Goal: Task Accomplishment & Management: Complete application form

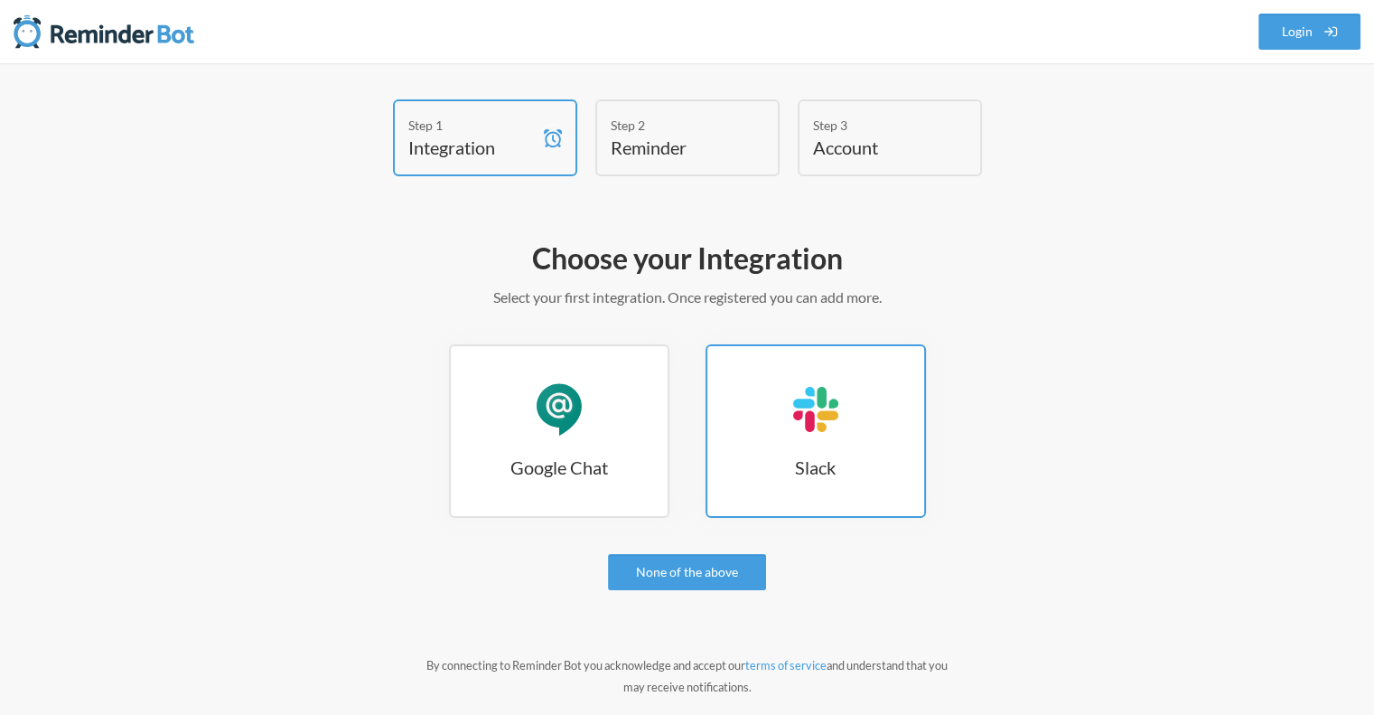
click at [774, 432] on link "Slack Slack" at bounding box center [816, 431] width 220 height 174
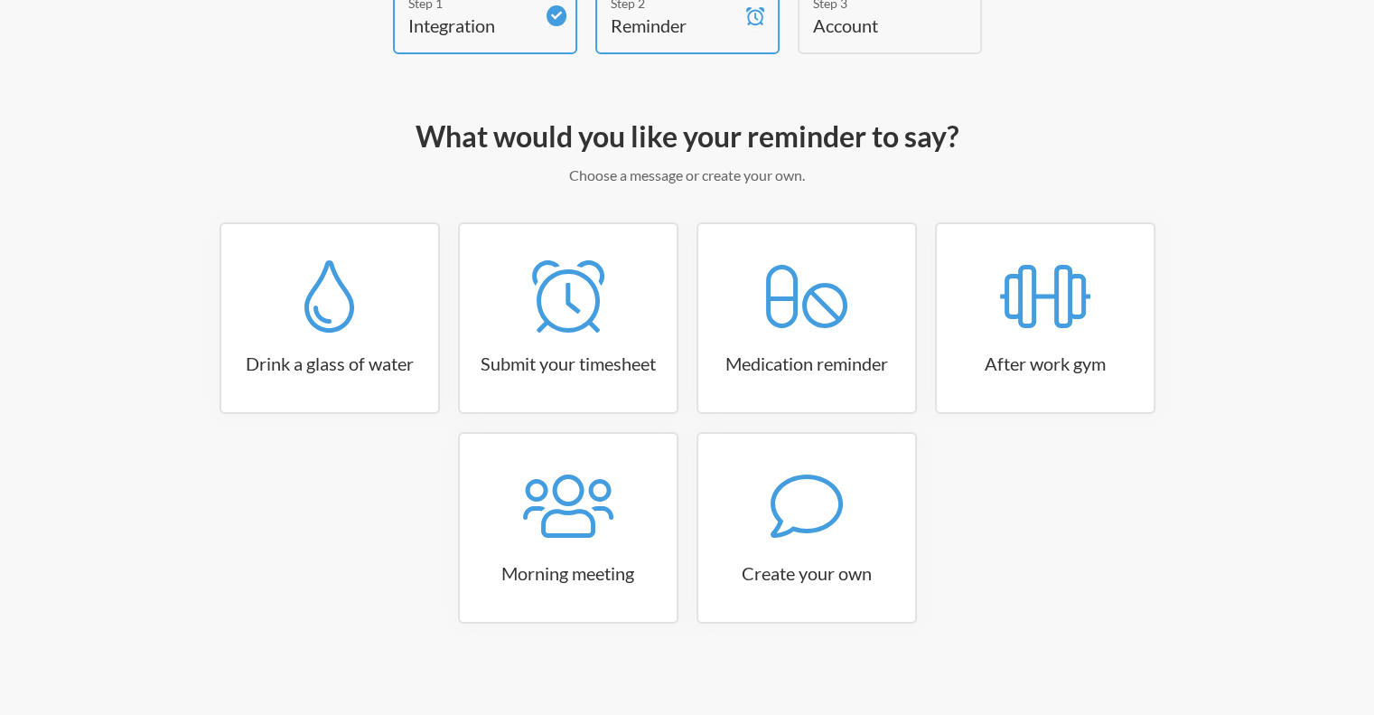
scroll to position [127, 0]
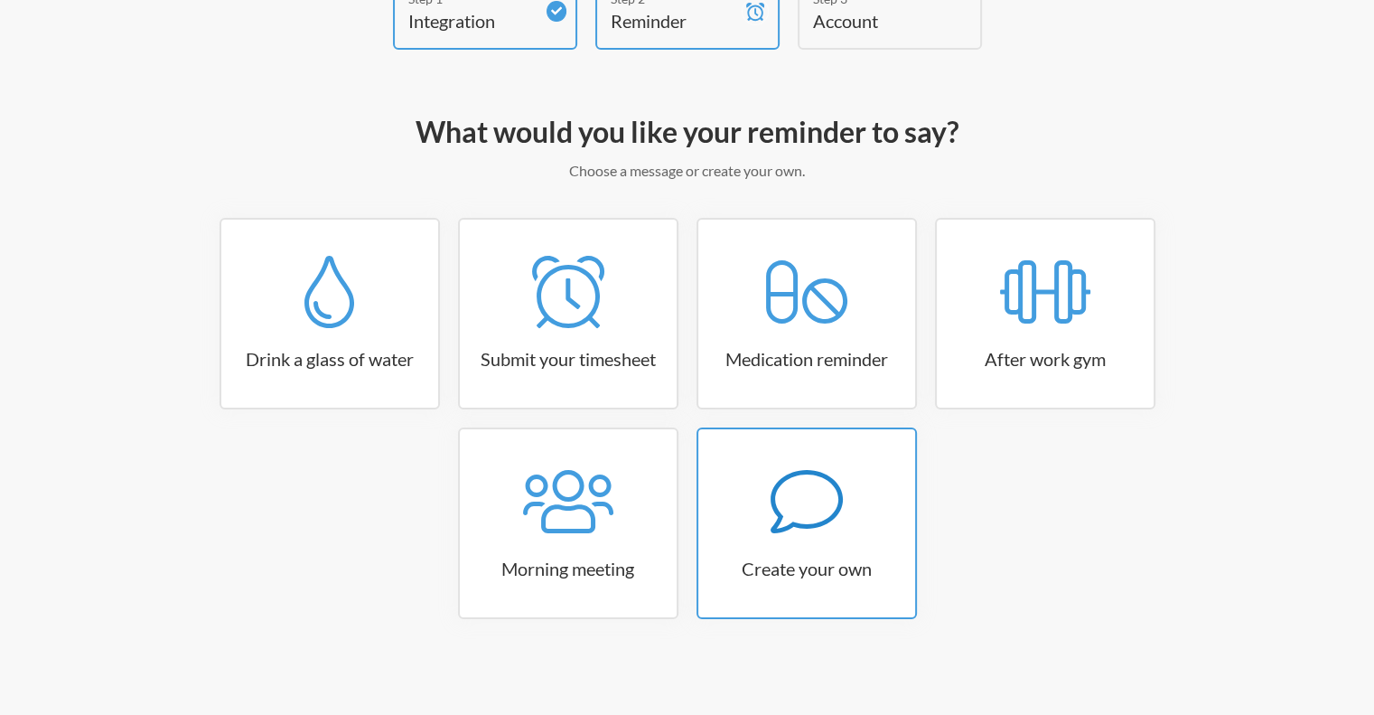
click at [853, 574] on h3 "Create your own" at bounding box center [807, 568] width 217 height 25
select select "08:30:00"
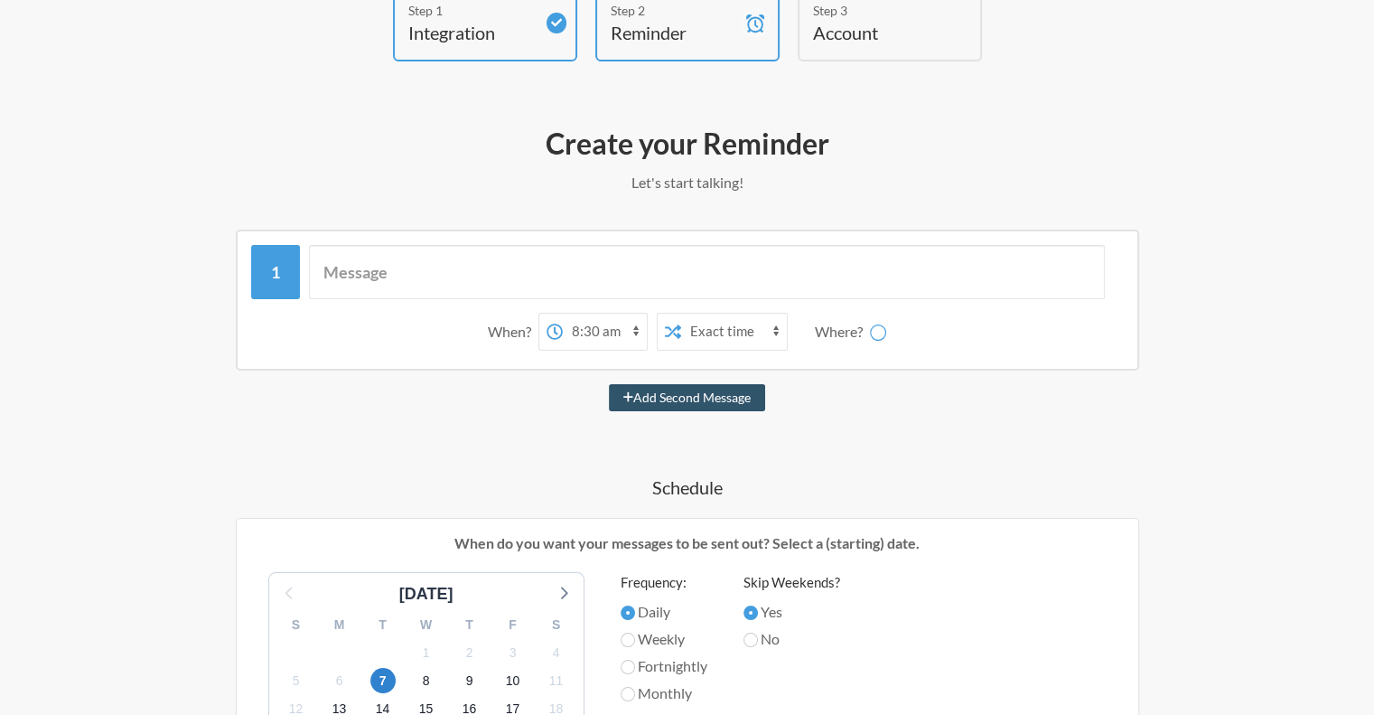
scroll to position [271, 0]
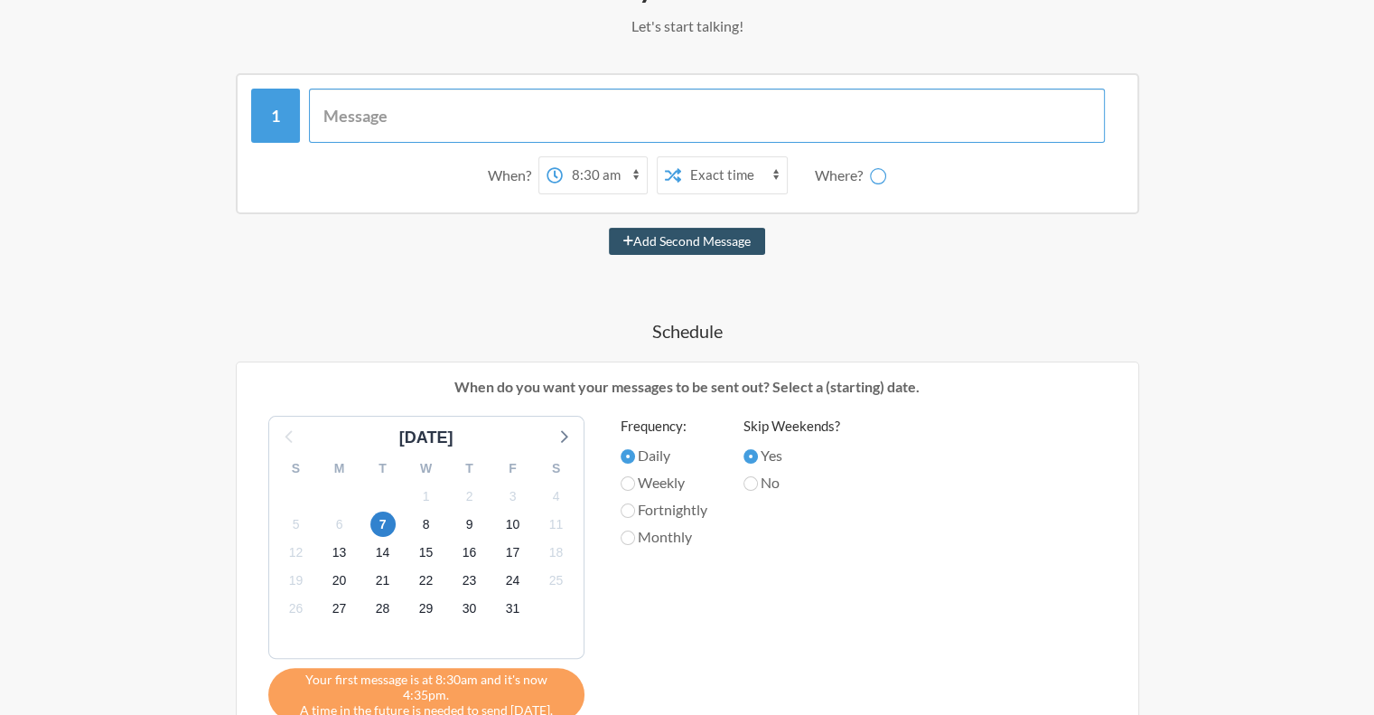
click at [561, 113] on input "text" at bounding box center [707, 116] width 796 height 54
type input "Batch completes"
click at [734, 177] on select "Exact time Random time" at bounding box center [734, 175] width 106 height 36
drag, startPoint x: 575, startPoint y: 158, endPoint x: 577, endPoint y: 170, distance: 11.9
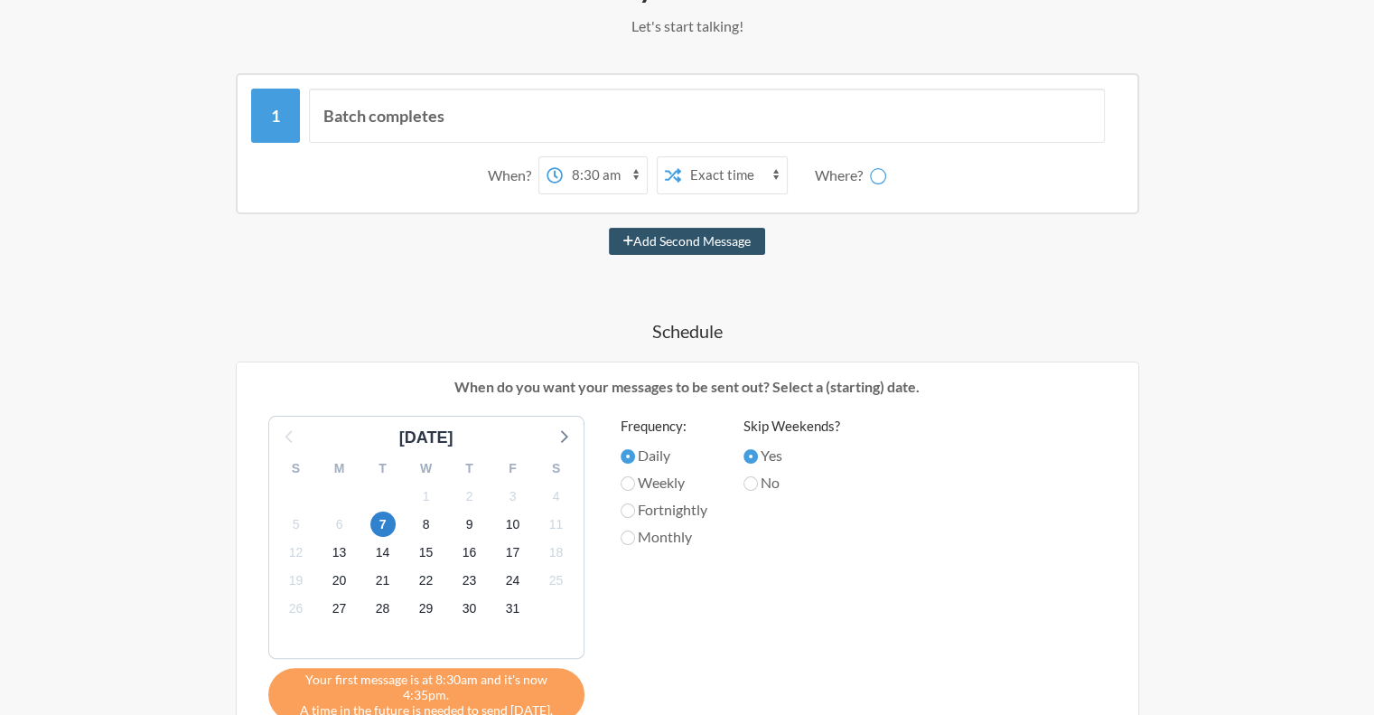
click at [575, 158] on select "12:00 am 12:15 am 12:30 am 12:45 am 1:00 am 1:15 am 1:30 am 1:45 am 2:00 am 2:1…" at bounding box center [605, 175] width 84 height 36
click at [583, 161] on select "12:00 am 12:15 am 12:30 am 12:45 am 1:00 am 1:15 am 1:30 am 1:45 am 2:00 am 2:1…" at bounding box center [605, 175] width 84 height 36
select select "09:00:00"
click at [563, 157] on select "12:00 am 12:15 am 12:30 am 12:45 am 1:00 am 1:15 am 1:30 am 1:45 am 2:00 am 2:1…" at bounding box center [605, 175] width 84 height 36
click at [839, 173] on div "Where?" at bounding box center [842, 175] width 55 height 38
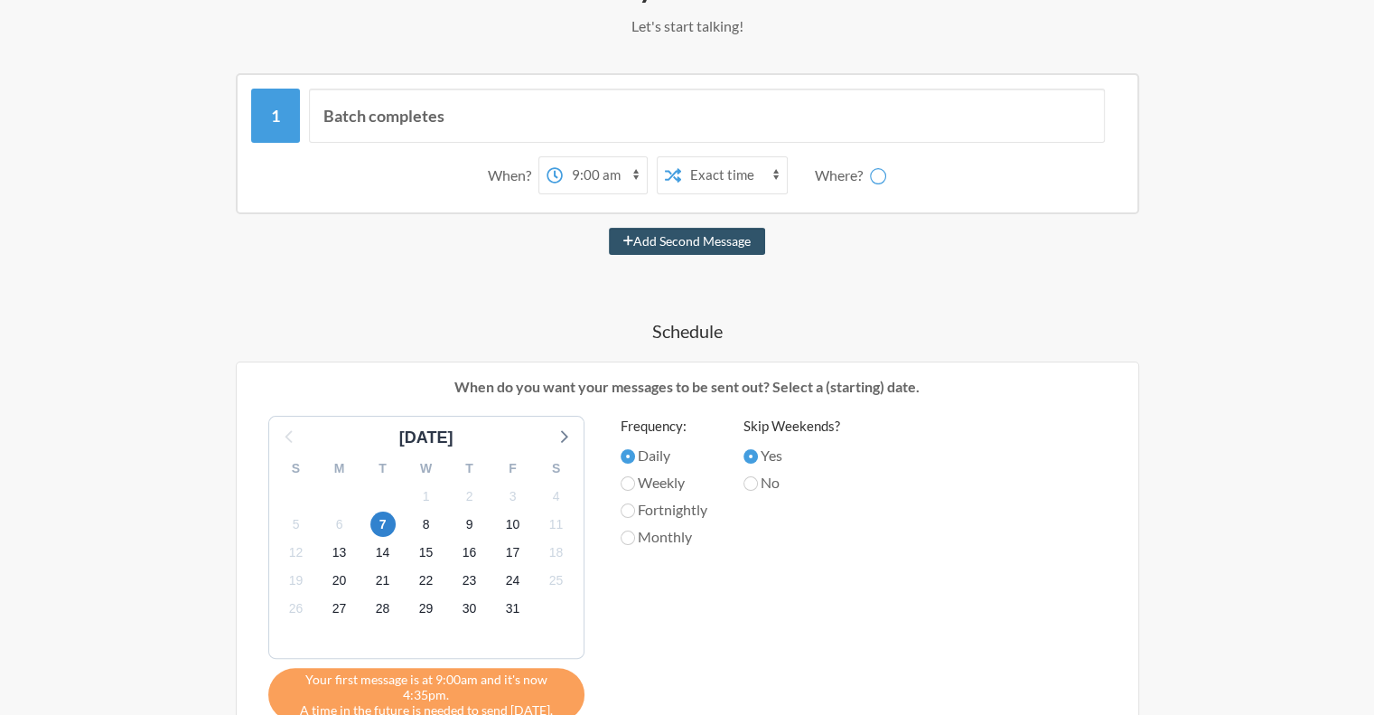
click at [852, 277] on div "Batch completes When? 12:00 am 12:15 am 12:30 am 12:45 am 1:00 am 1:15 am 1:30 …" at bounding box center [688, 574] width 1048 height 1003
click at [723, 242] on button "Add Second Message" at bounding box center [687, 241] width 156 height 27
select select "10:00:00"
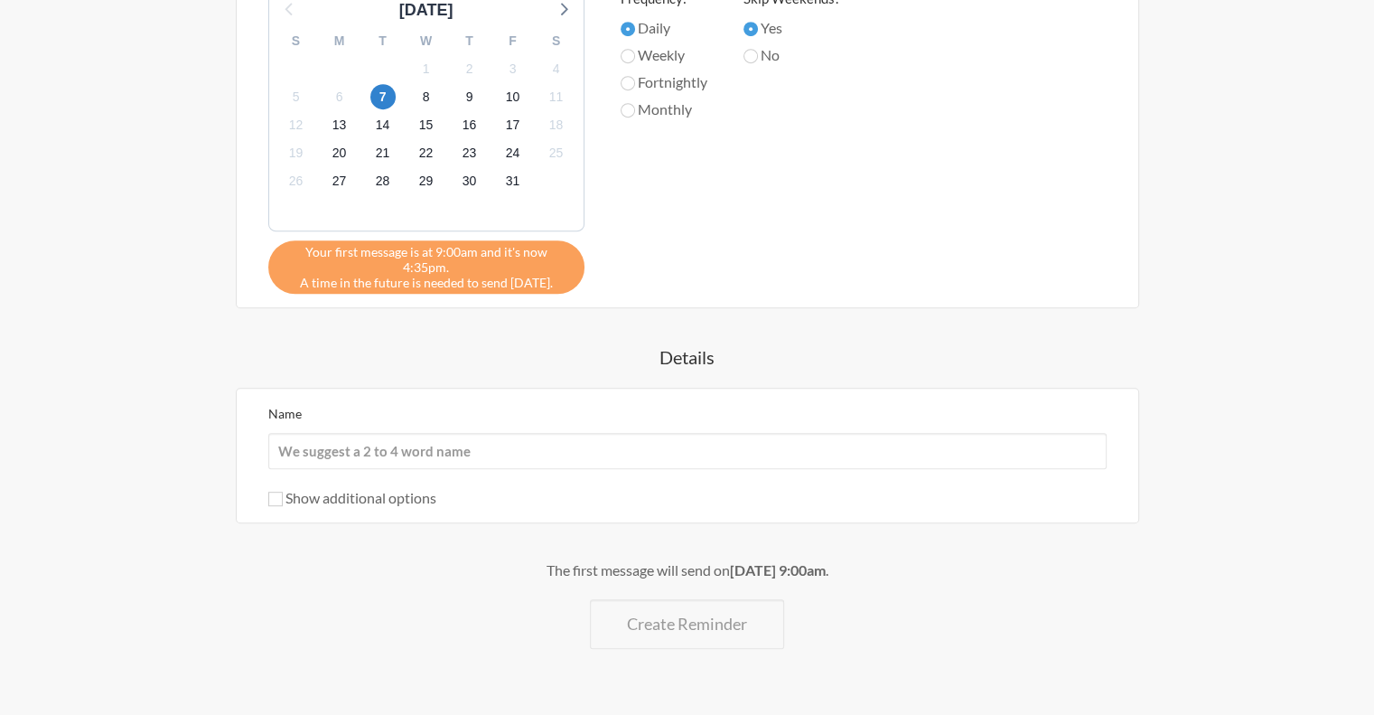
scroll to position [876, 0]
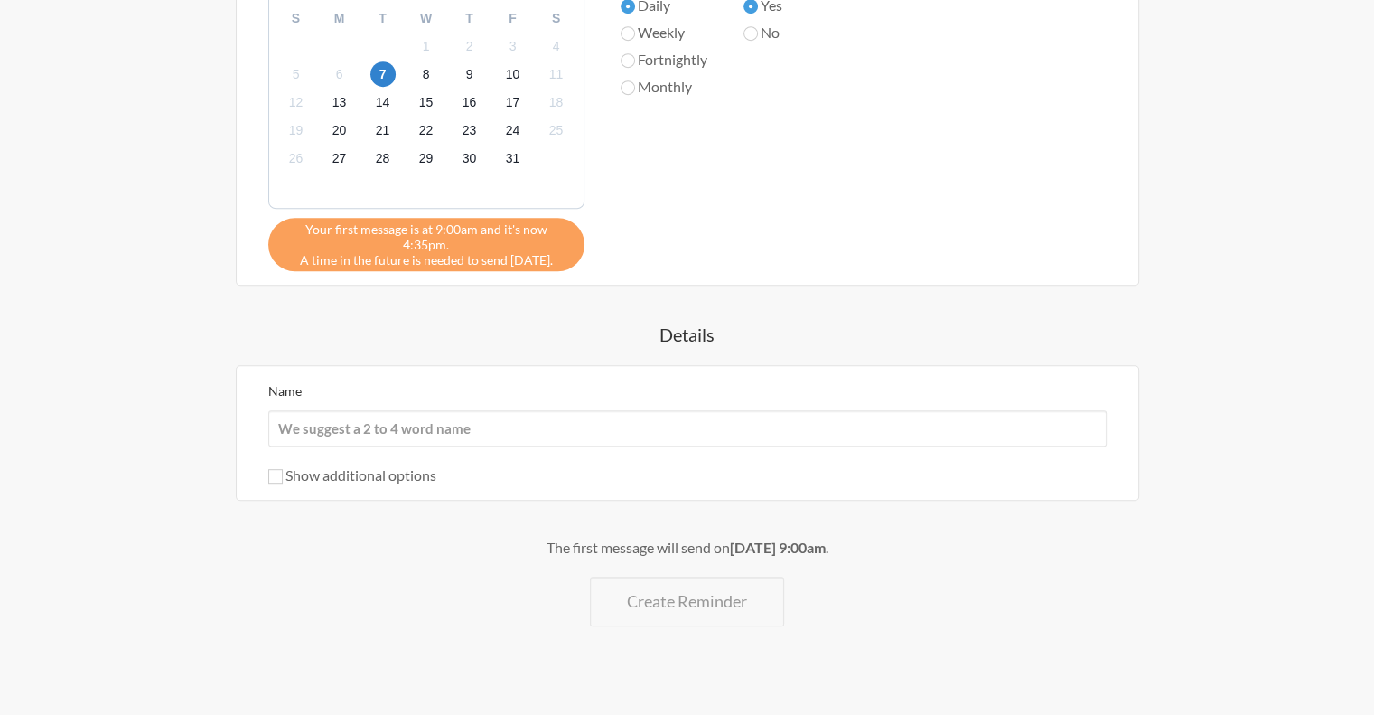
click at [726, 611] on div "Create your Reminder Let's start talking! Messages are not sending from this de…" at bounding box center [688, 27] width 1048 height 1344
click at [434, 415] on input "Name" at bounding box center [687, 428] width 839 height 36
type input "Clean Reminders"
click at [290, 466] on label "Show additional options" at bounding box center [352, 474] width 168 height 17
click at [283, 469] on input "Show additional options" at bounding box center [275, 476] width 14 height 14
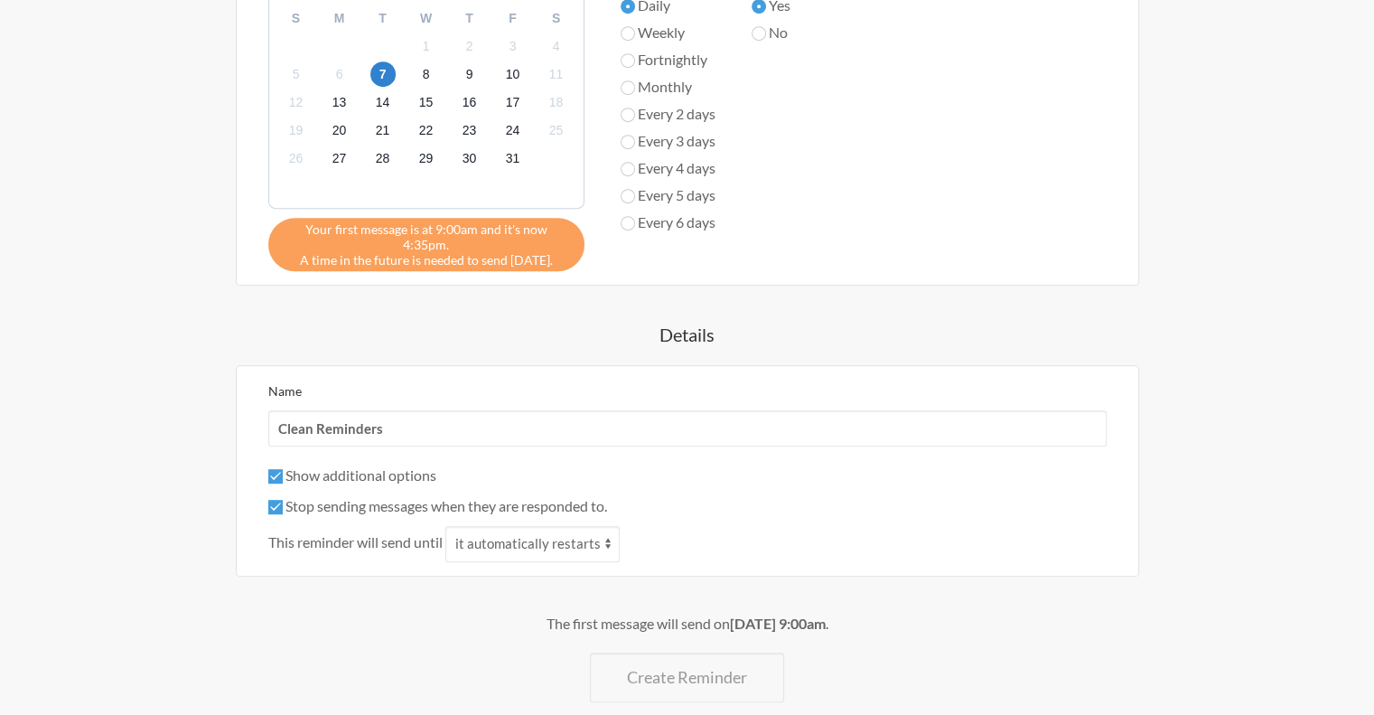
click at [290, 466] on label "Show additional options" at bounding box center [352, 474] width 168 height 17
click at [283, 469] on input "Show additional options" at bounding box center [275, 476] width 14 height 14
checkbox input "false"
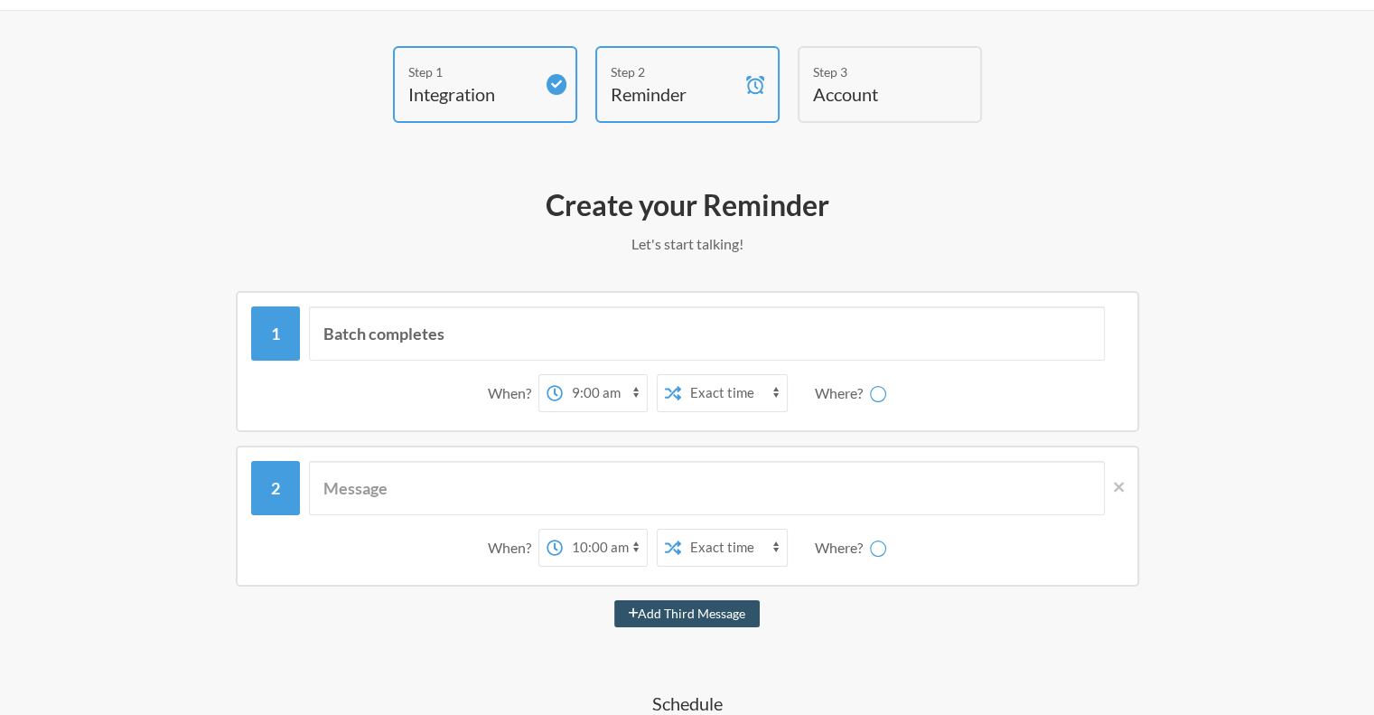
scroll to position [0, 0]
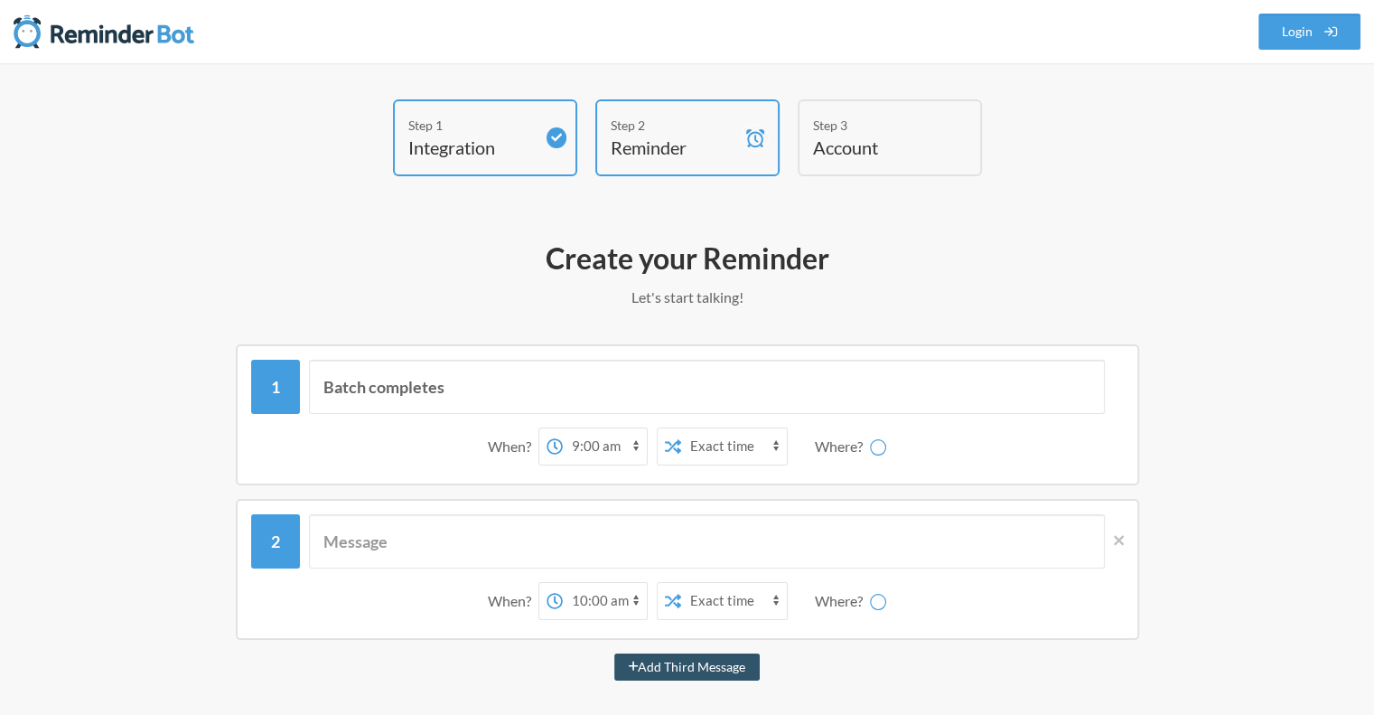
click at [913, 139] on h4 "Account" at bounding box center [876, 147] width 127 height 25
click at [536, 127] on div "Step 1 Integration" at bounding box center [485, 137] width 184 height 77
click at [677, 173] on div "Step 2 Reminder" at bounding box center [688, 137] width 184 height 77
